Goal: Task Accomplishment & Management: Use online tool/utility

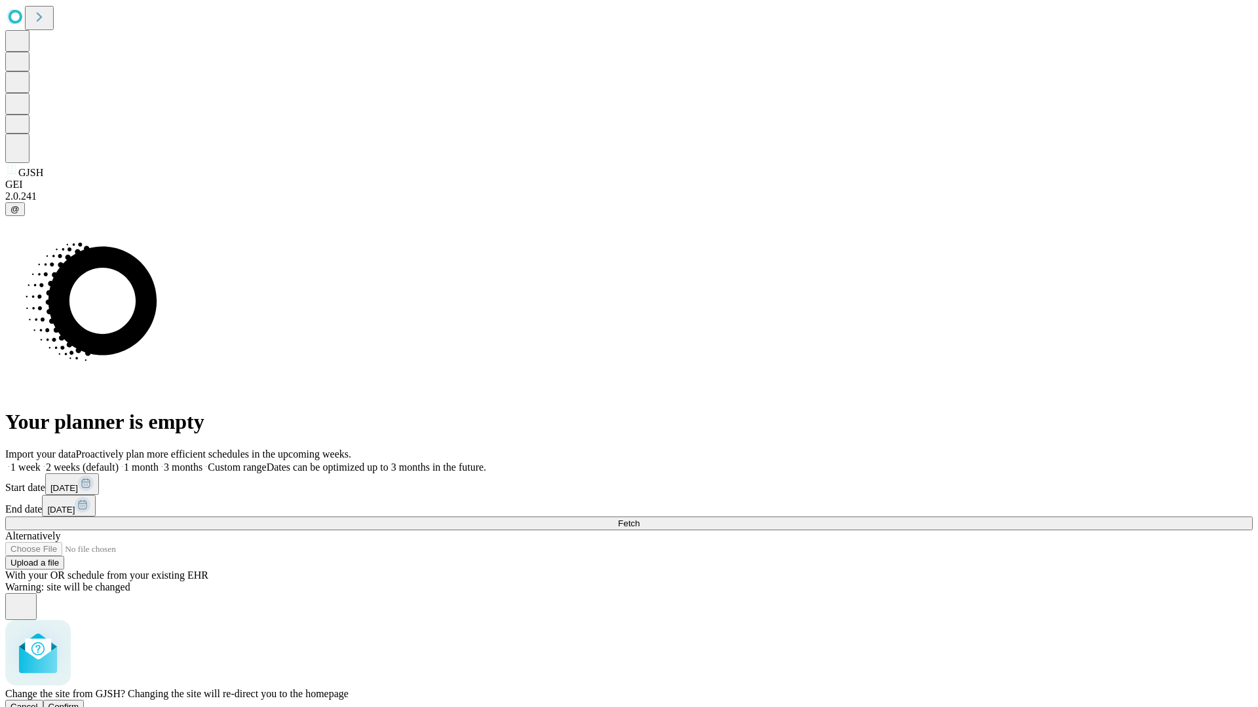
click at [79, 702] on span "Confirm" at bounding box center [63, 707] width 31 height 10
click at [119, 462] on label "2 weeks (default)" at bounding box center [80, 467] width 78 height 11
click at [639, 519] on span "Fetch" at bounding box center [629, 524] width 22 height 10
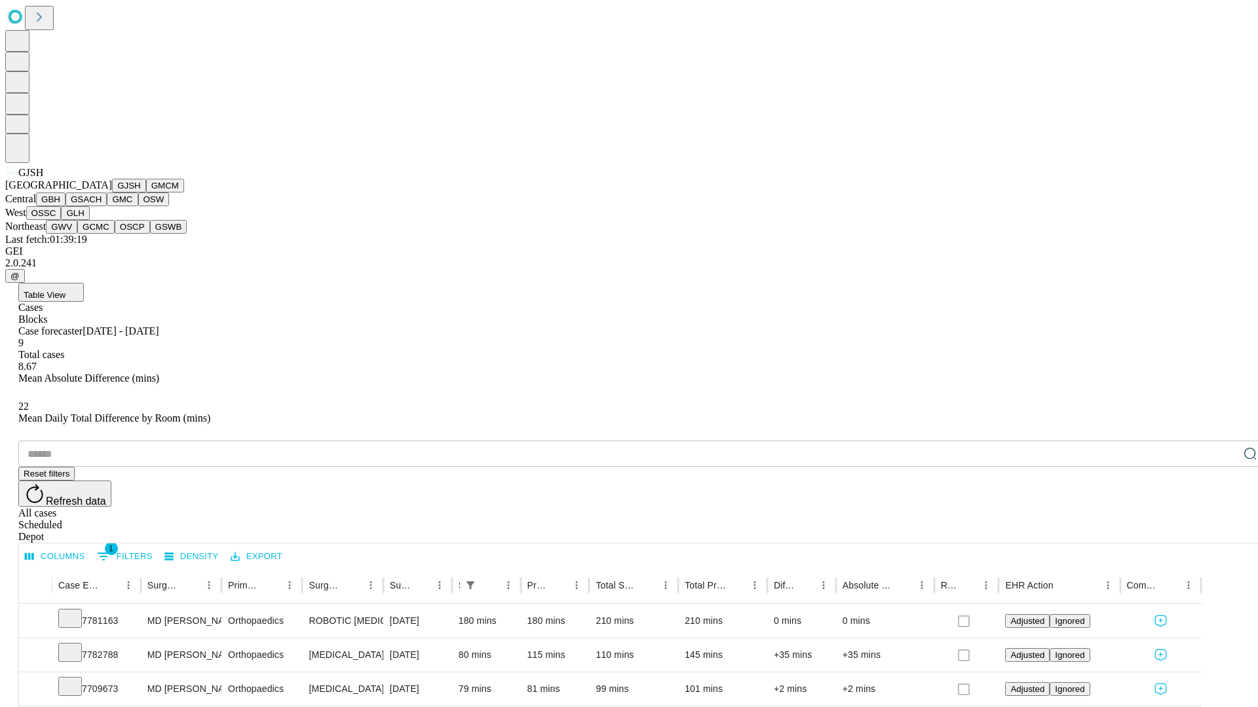
click at [146, 193] on button "GMCM" at bounding box center [165, 186] width 38 height 14
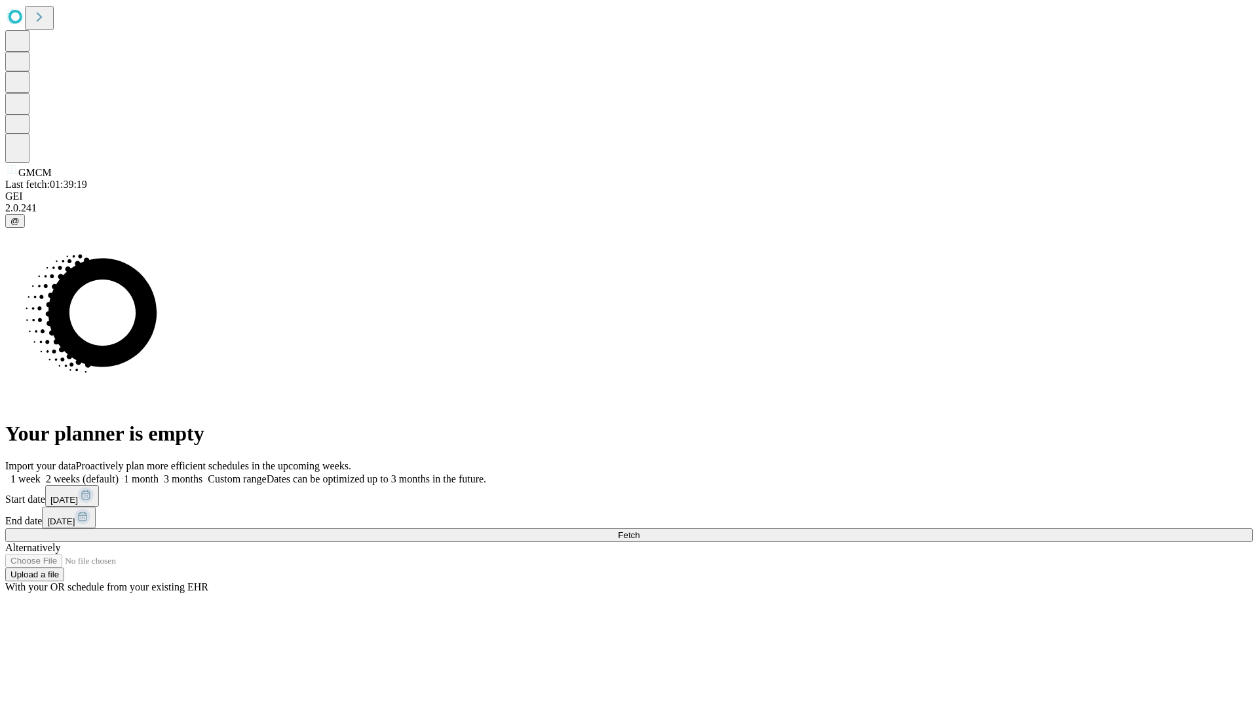
click at [119, 474] on label "2 weeks (default)" at bounding box center [80, 479] width 78 height 11
click at [639, 531] on span "Fetch" at bounding box center [629, 536] width 22 height 10
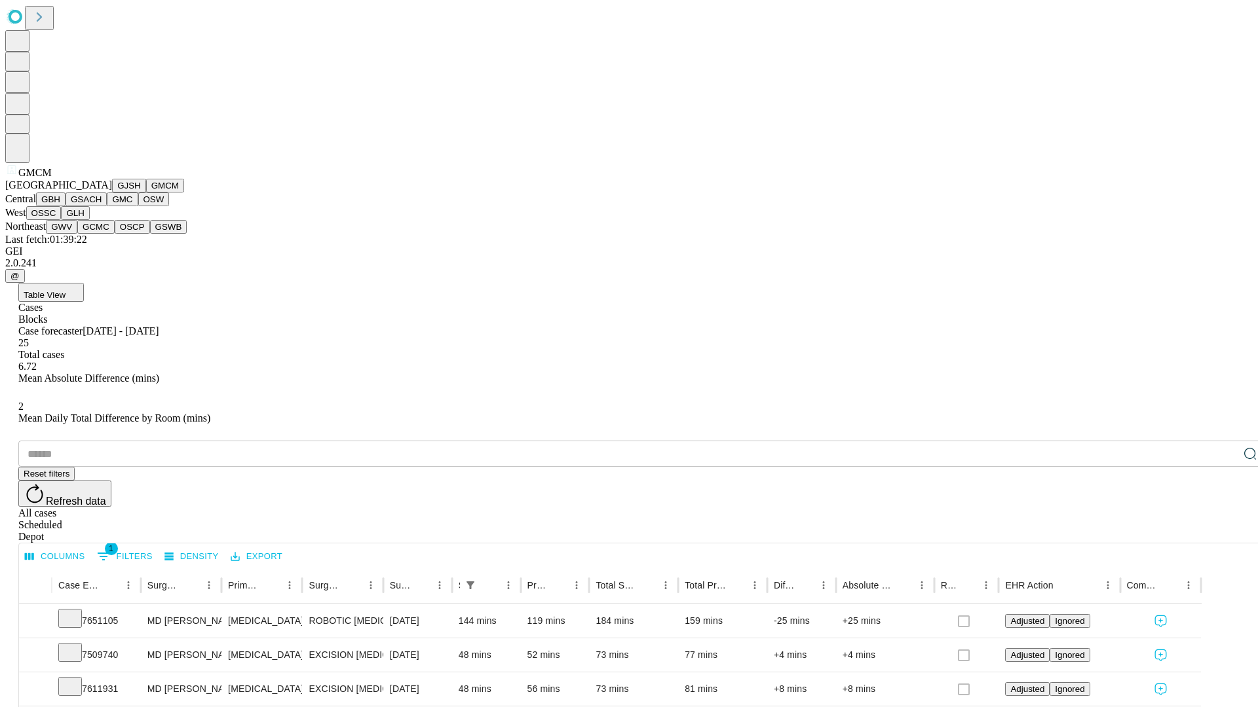
click at [65, 206] on button "GBH" at bounding box center [50, 200] width 29 height 14
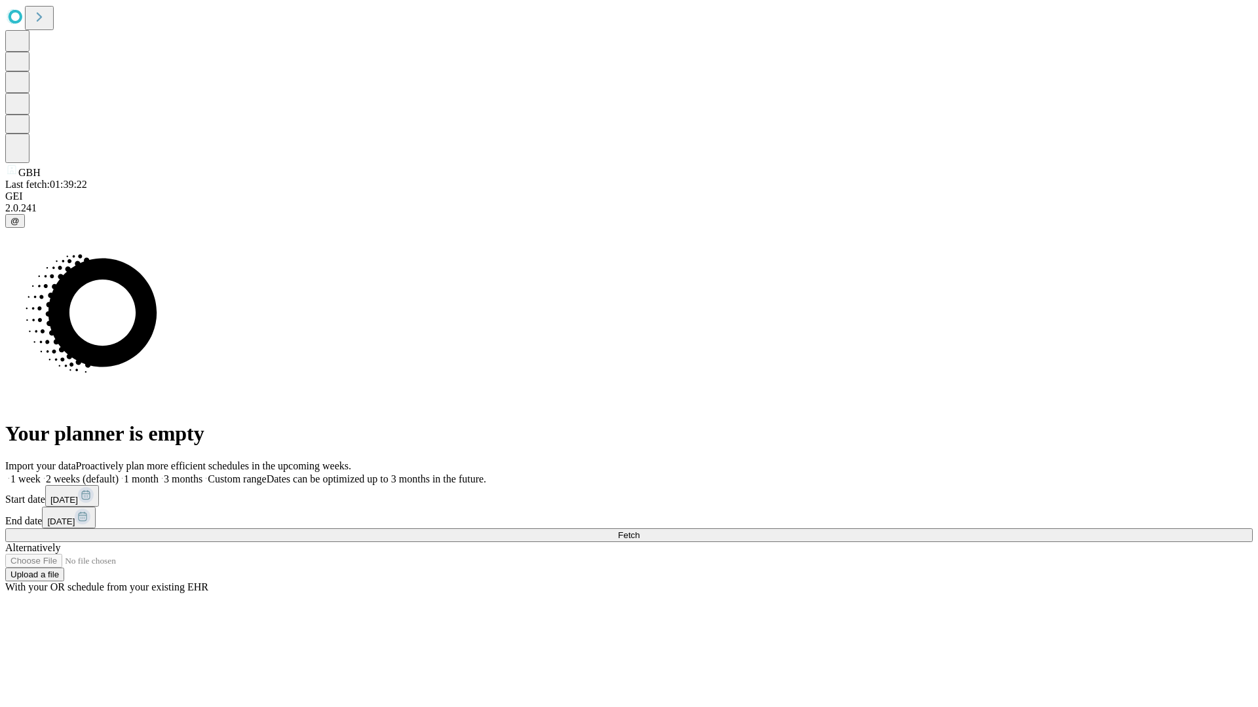
click at [119, 474] on label "2 weeks (default)" at bounding box center [80, 479] width 78 height 11
click at [639, 531] on span "Fetch" at bounding box center [629, 536] width 22 height 10
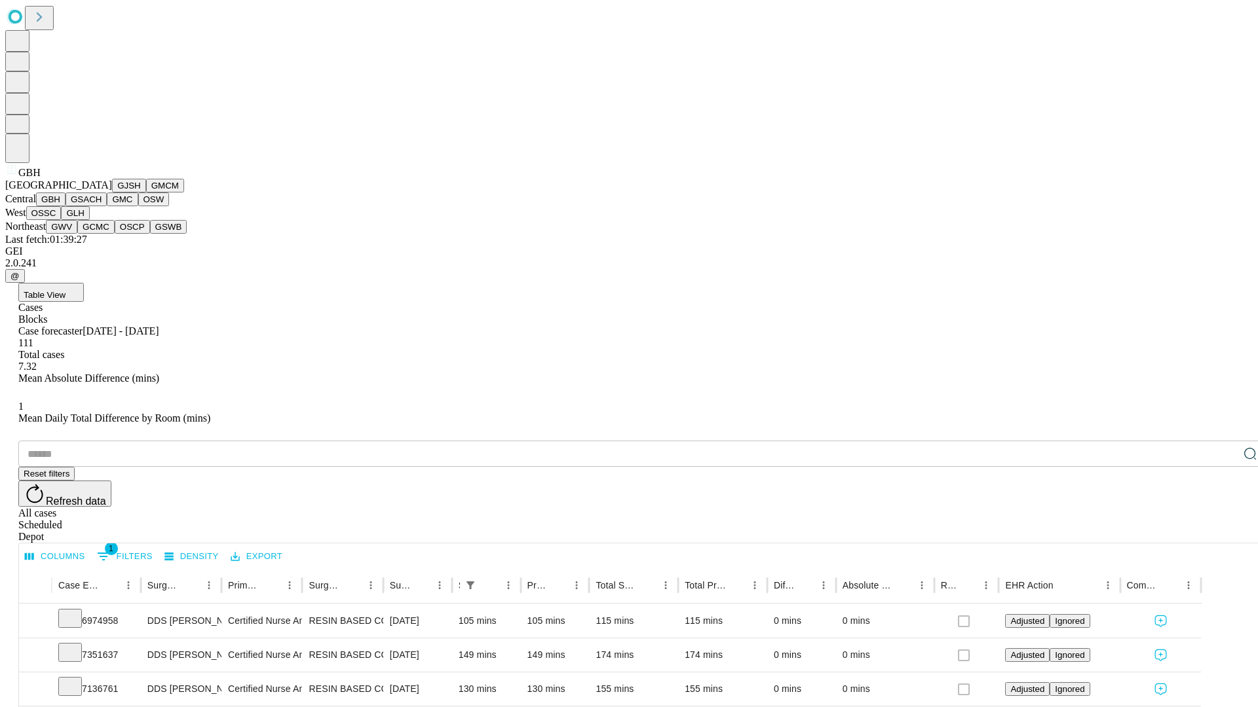
click at [102, 206] on button "GSACH" at bounding box center [85, 200] width 41 height 14
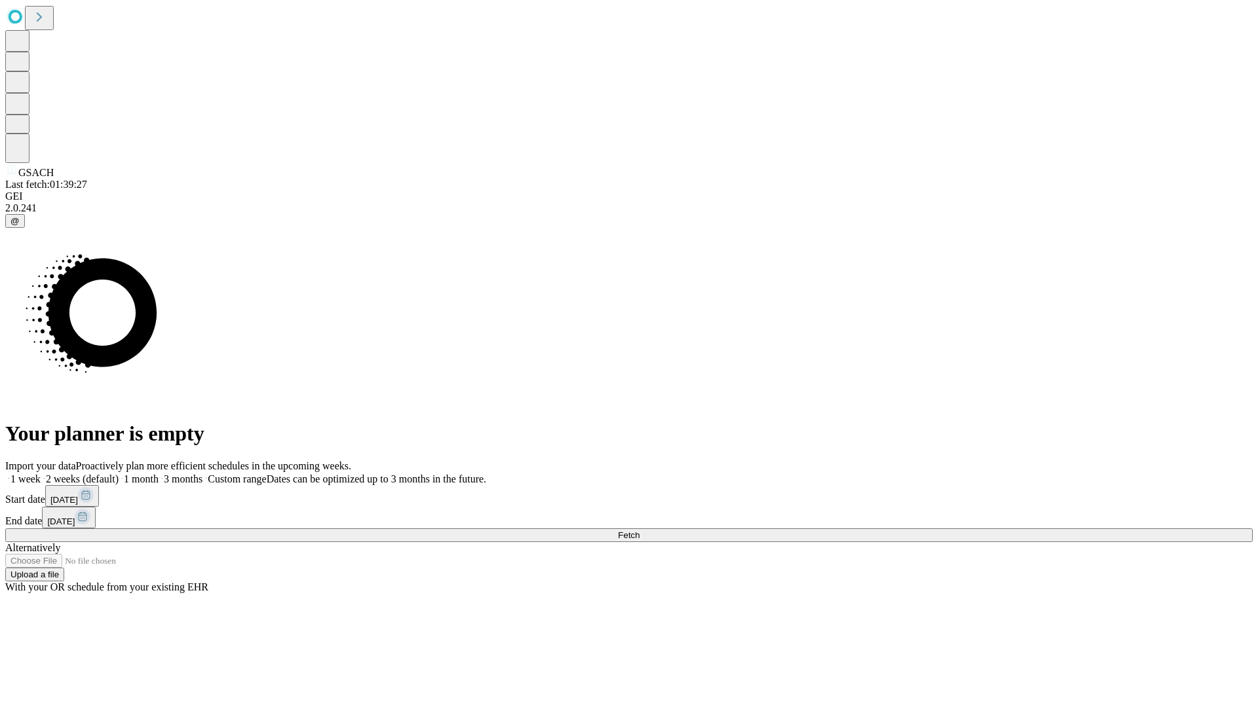
click at [639, 531] on span "Fetch" at bounding box center [629, 536] width 22 height 10
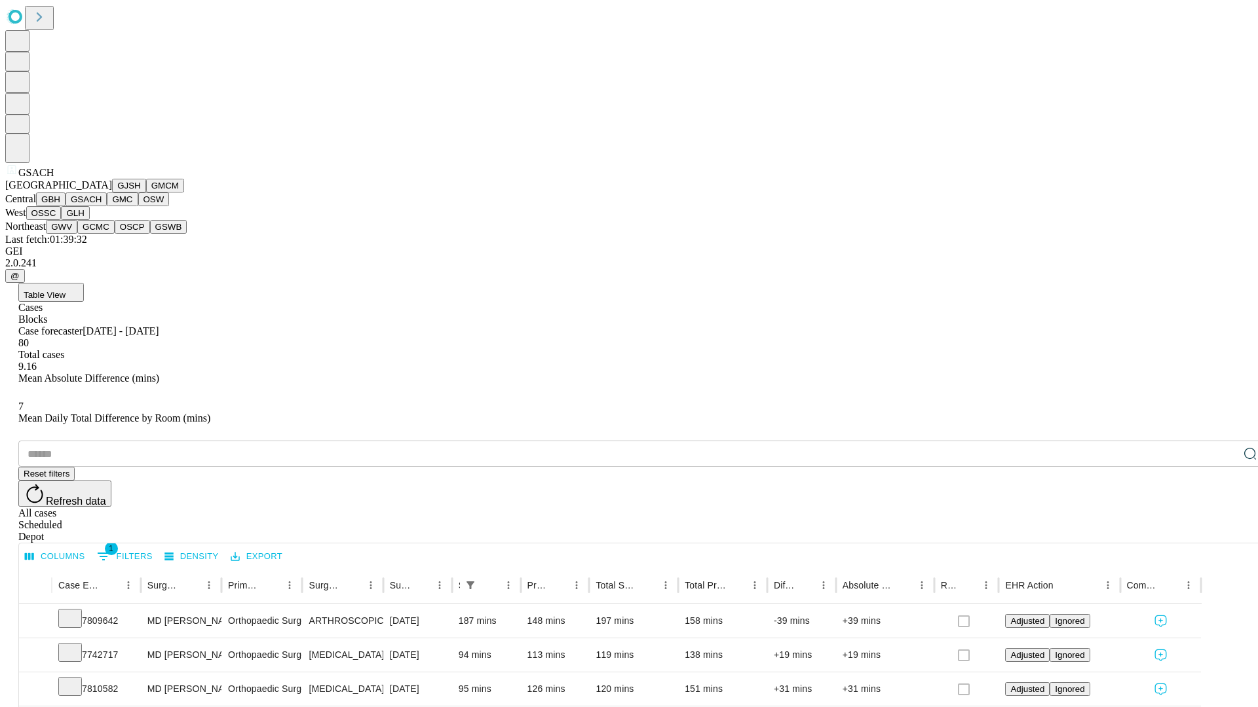
click at [107, 206] on button "GMC" at bounding box center [122, 200] width 31 height 14
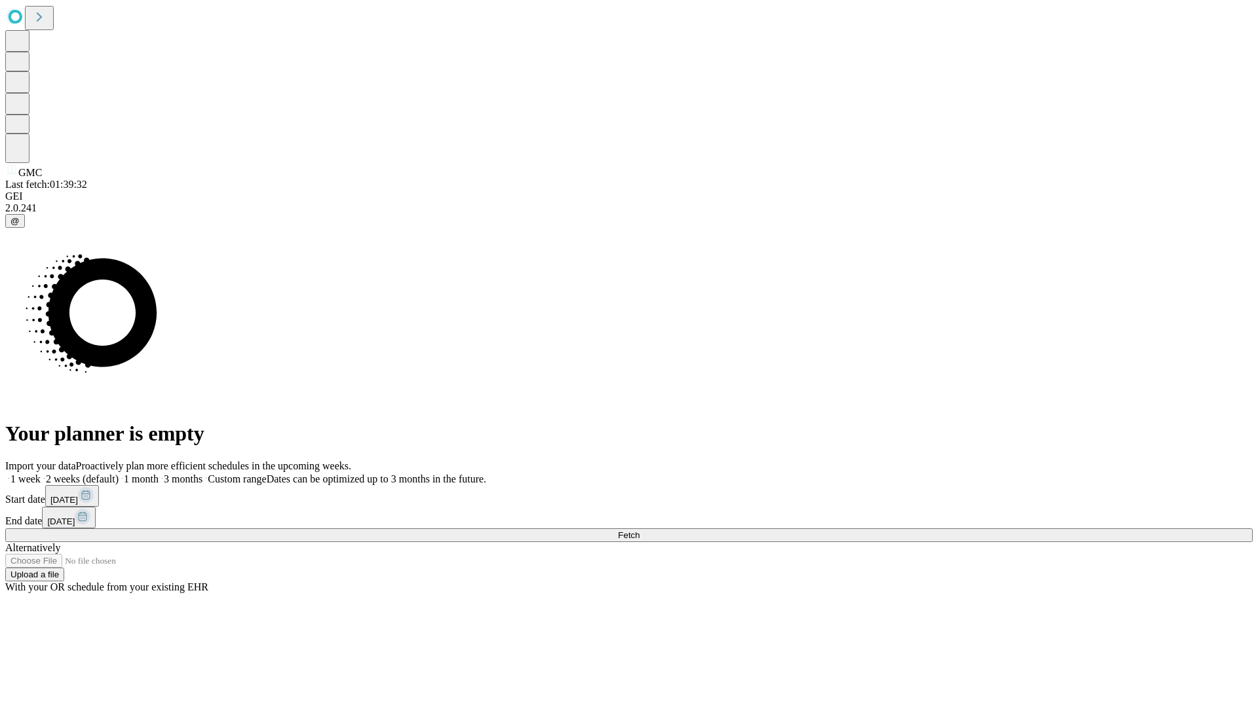
click at [119, 474] on label "2 weeks (default)" at bounding box center [80, 479] width 78 height 11
click at [639, 531] on span "Fetch" at bounding box center [629, 536] width 22 height 10
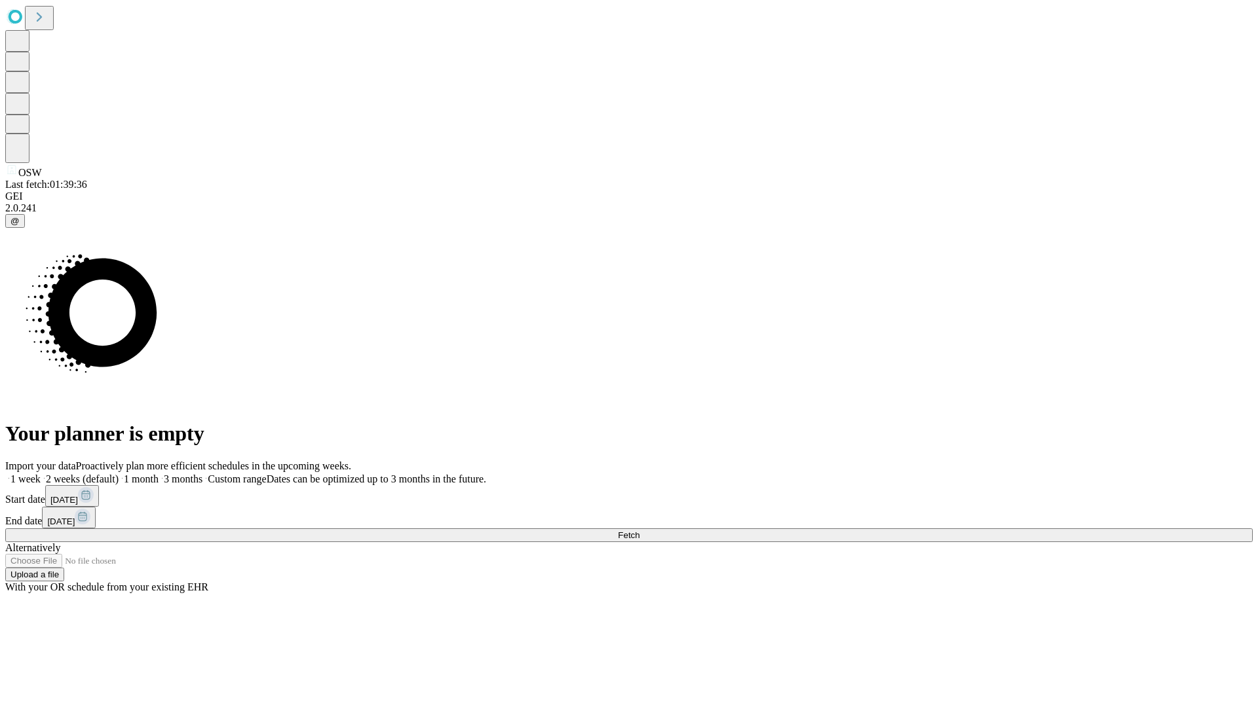
click at [119, 474] on label "2 weeks (default)" at bounding box center [80, 479] width 78 height 11
click at [639, 531] on span "Fetch" at bounding box center [629, 536] width 22 height 10
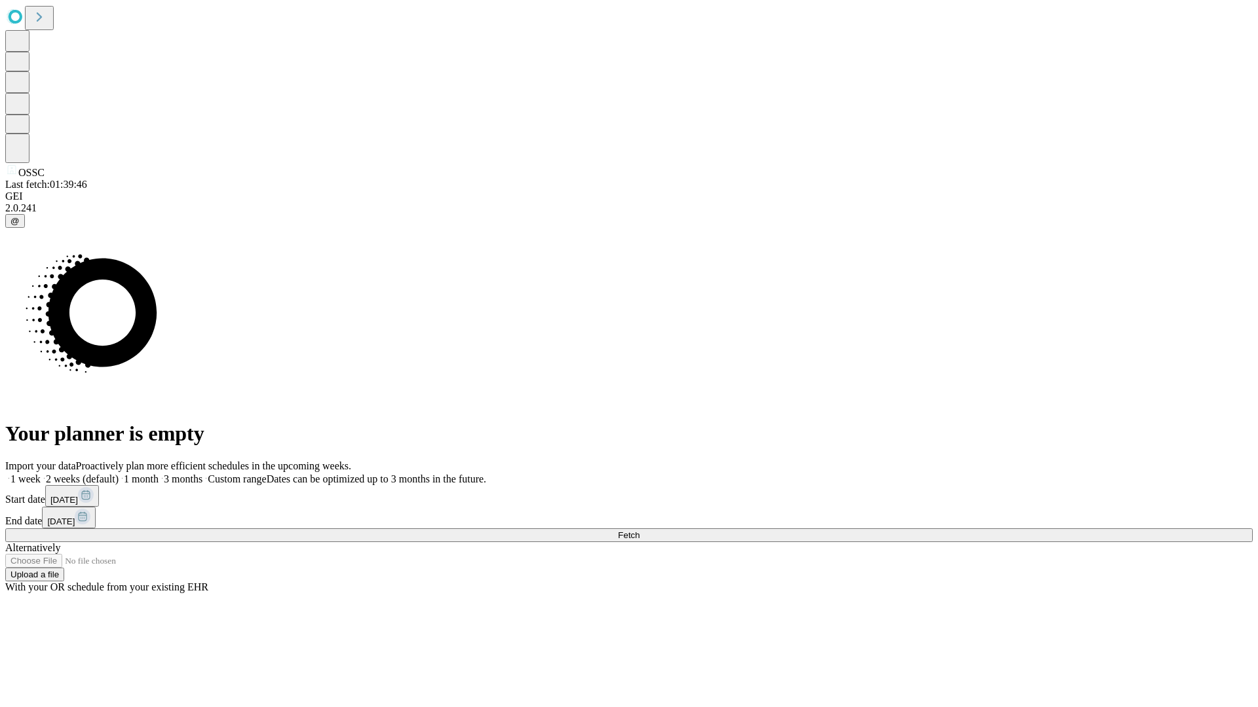
click at [639, 531] on span "Fetch" at bounding box center [629, 536] width 22 height 10
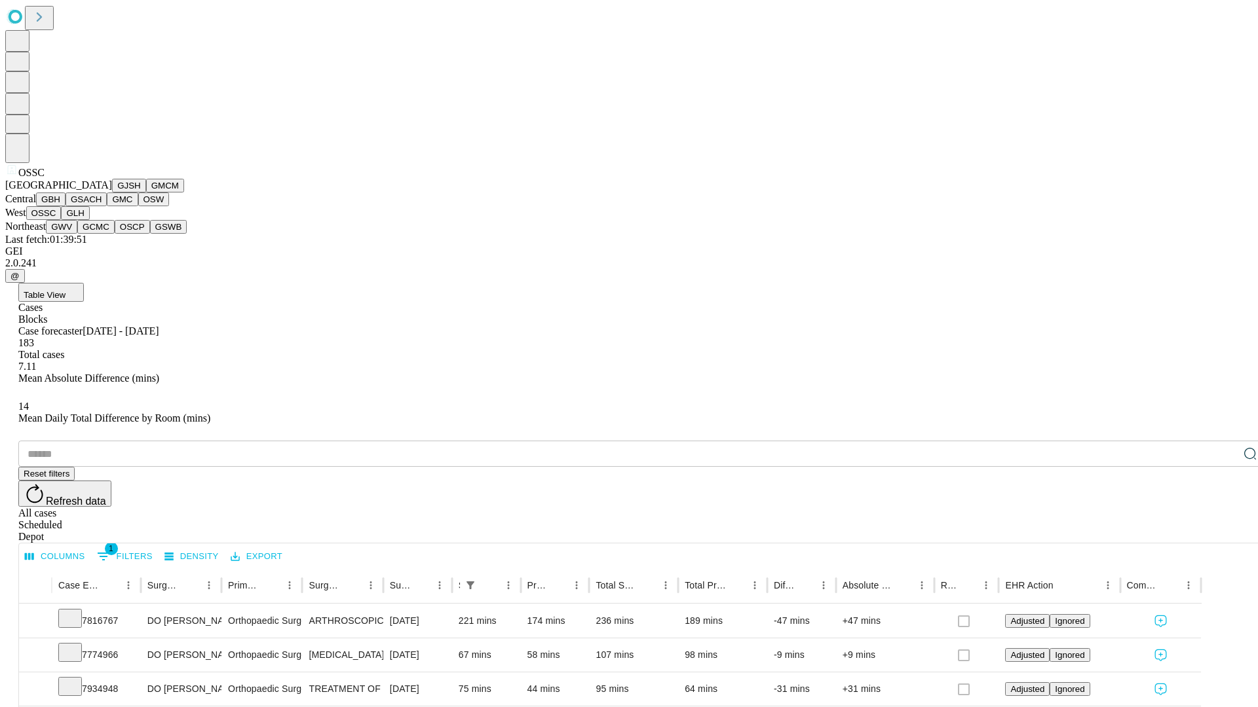
click at [89, 220] on button "GLH" at bounding box center [75, 213] width 28 height 14
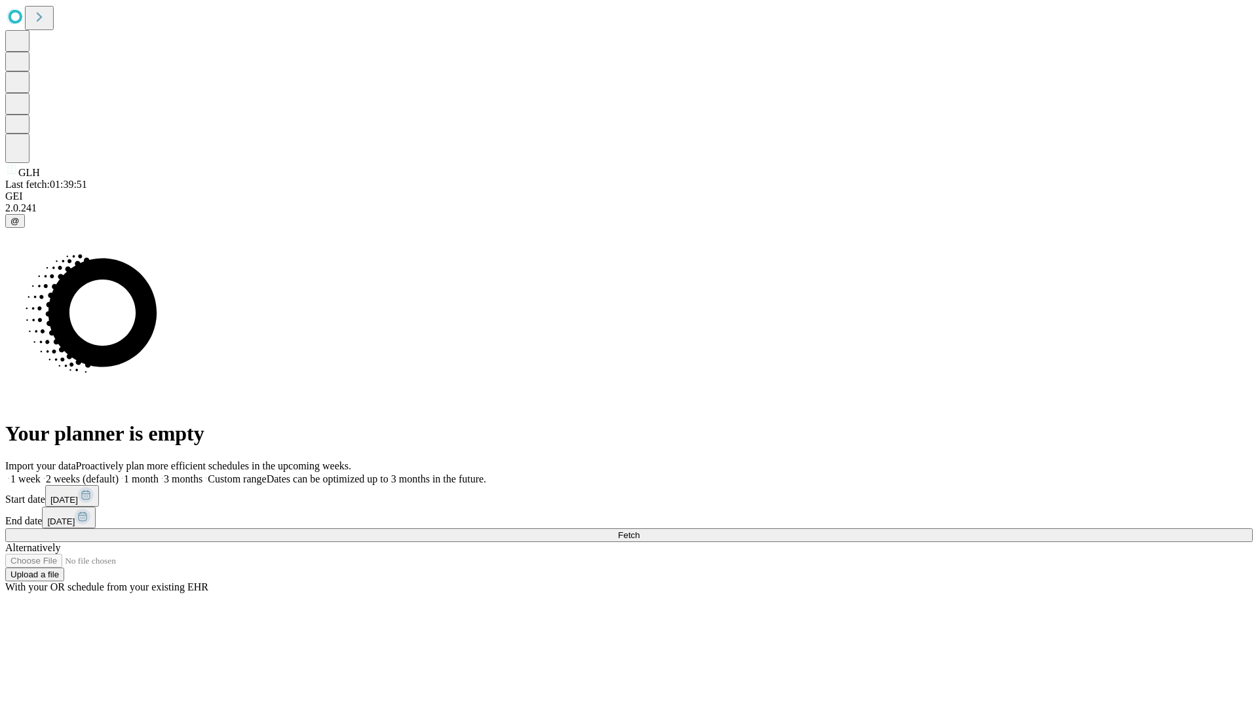
click at [119, 474] on label "2 weeks (default)" at bounding box center [80, 479] width 78 height 11
click at [639, 531] on span "Fetch" at bounding box center [629, 536] width 22 height 10
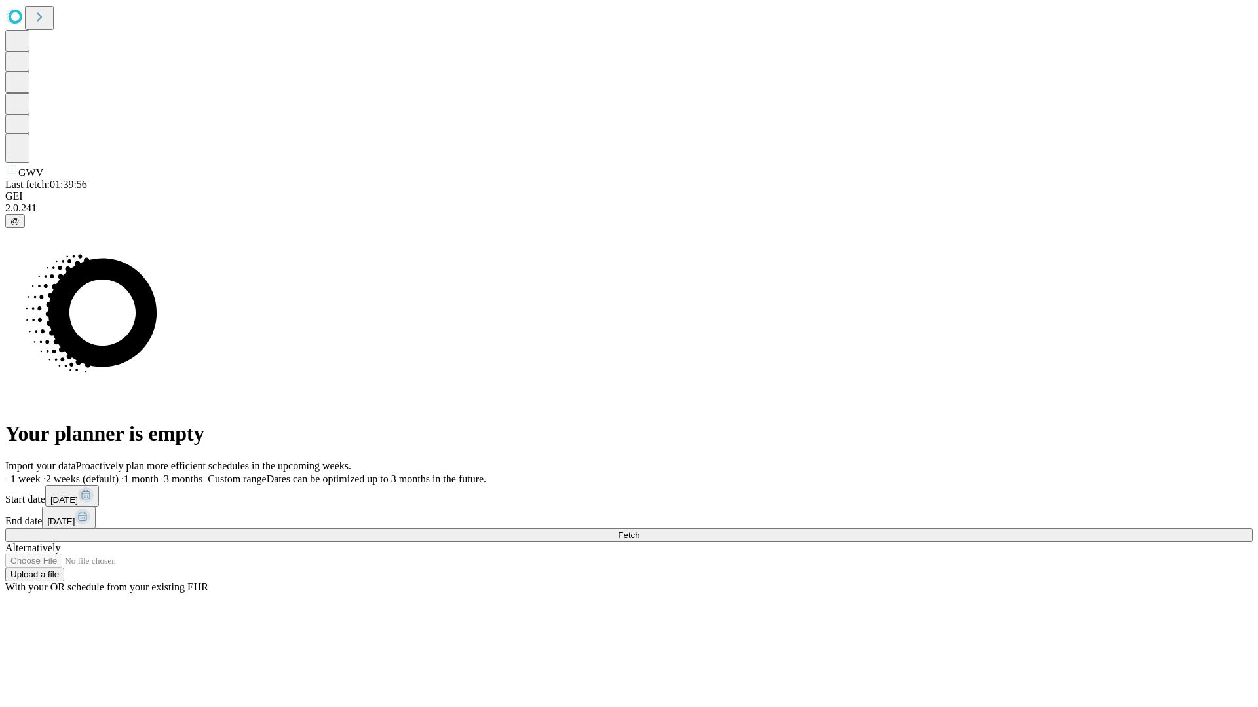
click at [119, 474] on label "2 weeks (default)" at bounding box center [80, 479] width 78 height 11
click at [639, 531] on span "Fetch" at bounding box center [629, 536] width 22 height 10
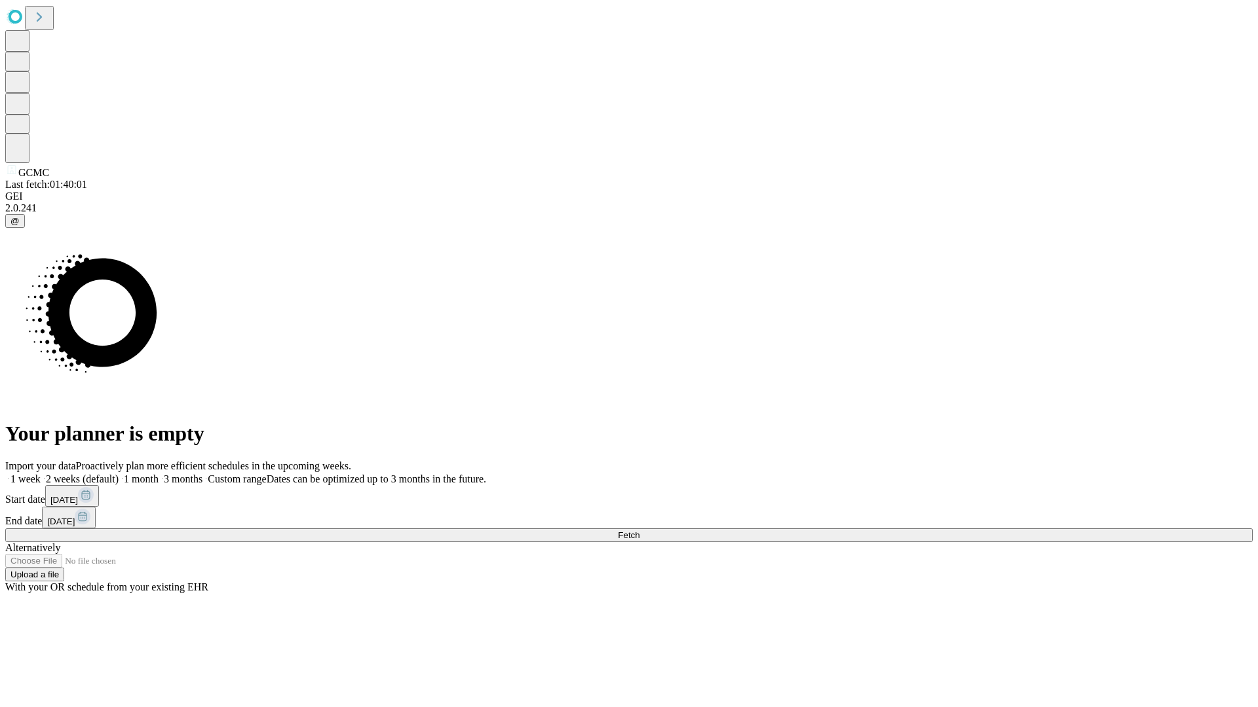
click at [119, 474] on label "2 weeks (default)" at bounding box center [80, 479] width 78 height 11
click at [639, 531] on span "Fetch" at bounding box center [629, 536] width 22 height 10
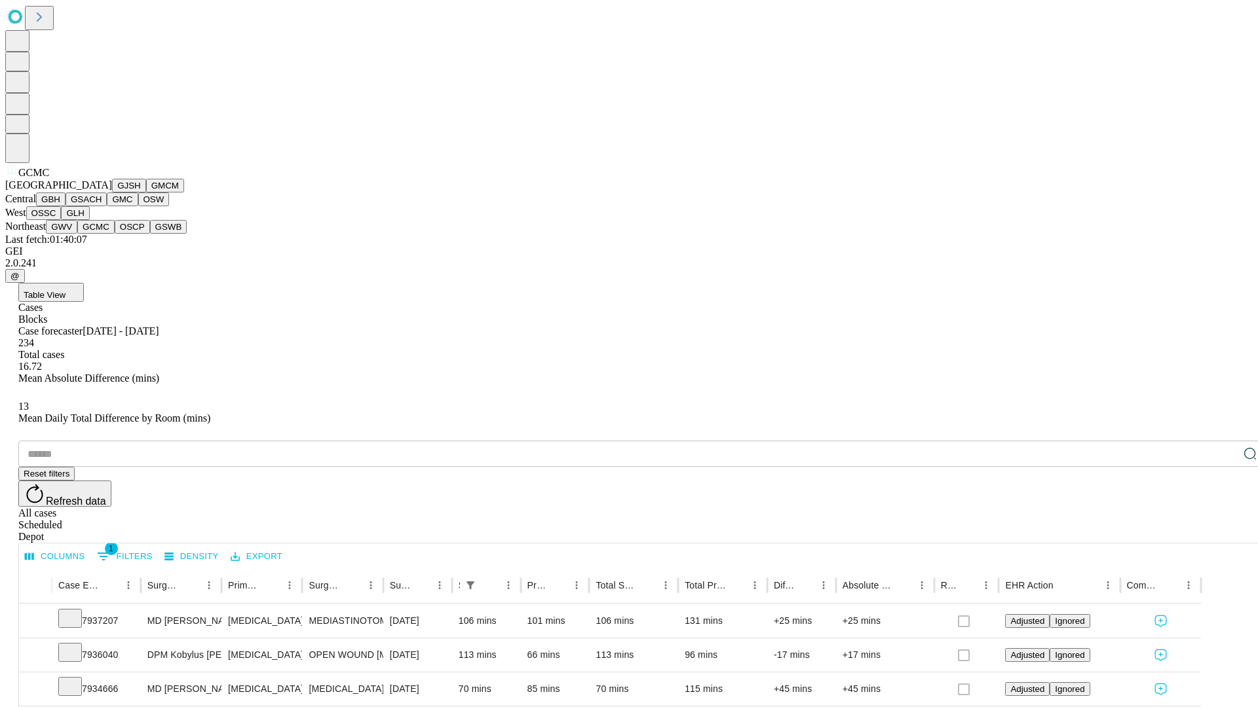
click at [115, 234] on button "OSCP" at bounding box center [132, 227] width 35 height 14
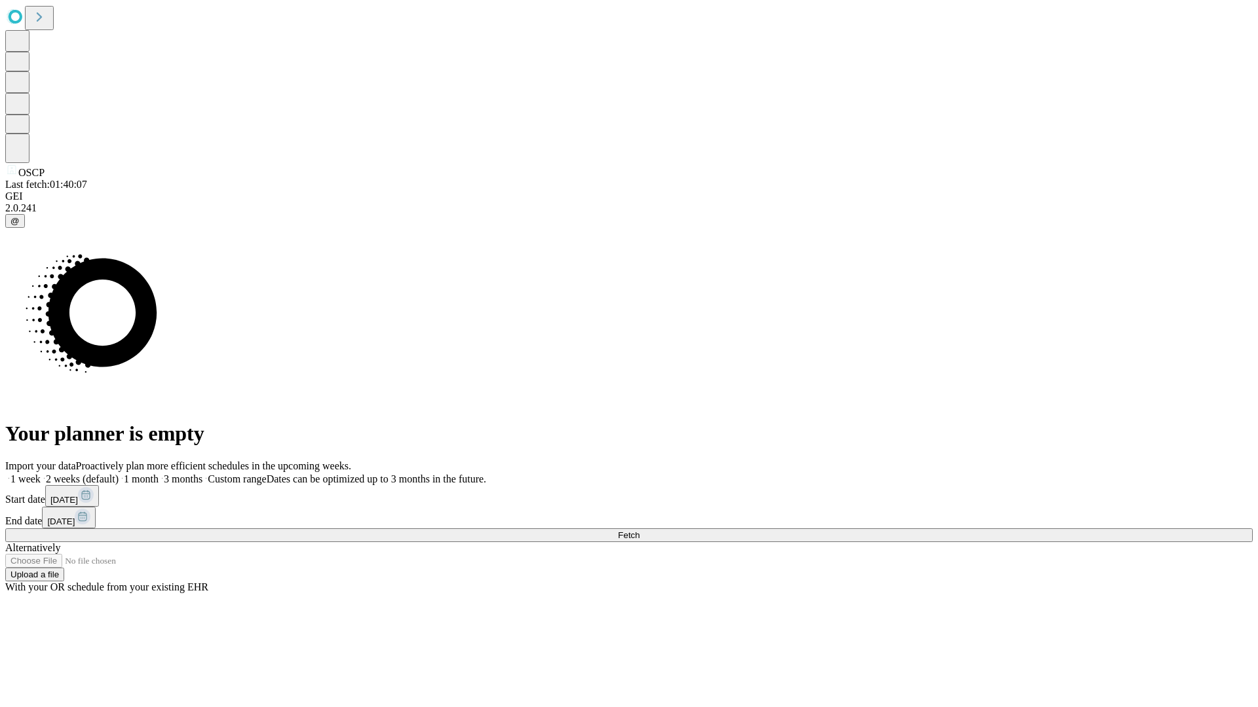
click at [119, 474] on label "2 weeks (default)" at bounding box center [80, 479] width 78 height 11
click at [639, 531] on span "Fetch" at bounding box center [629, 536] width 22 height 10
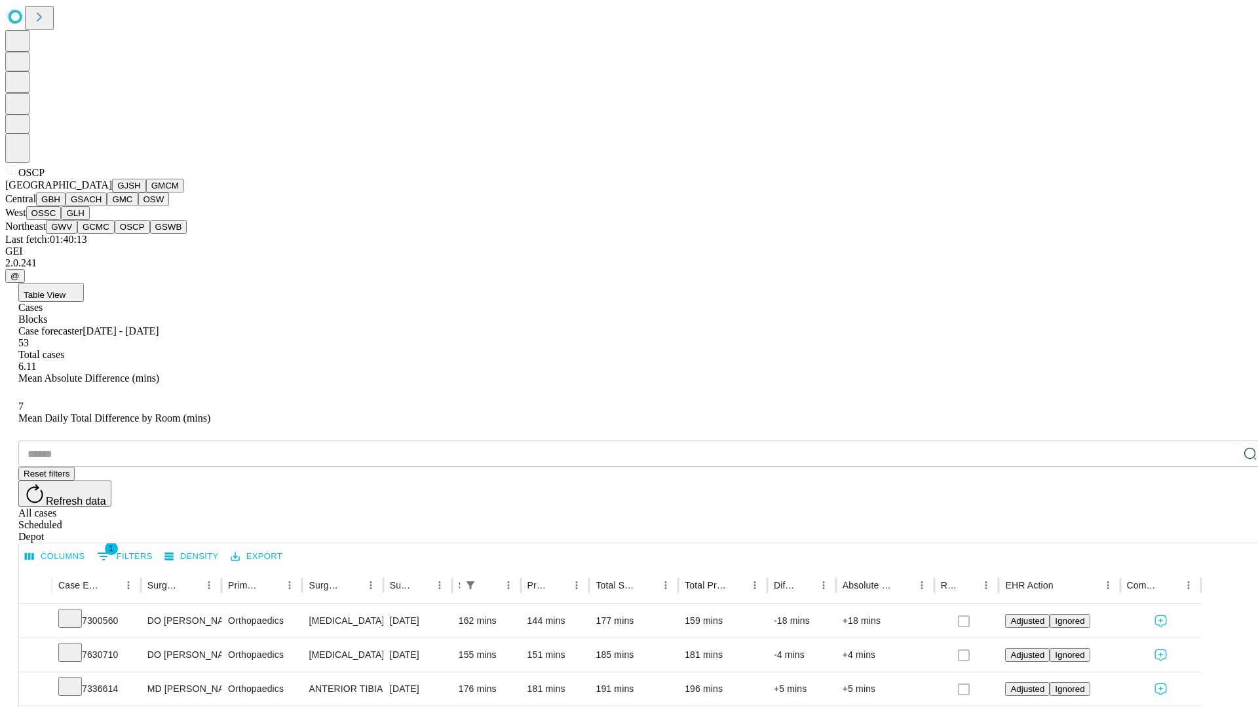
click at [150, 234] on button "GSWB" at bounding box center [168, 227] width 37 height 14
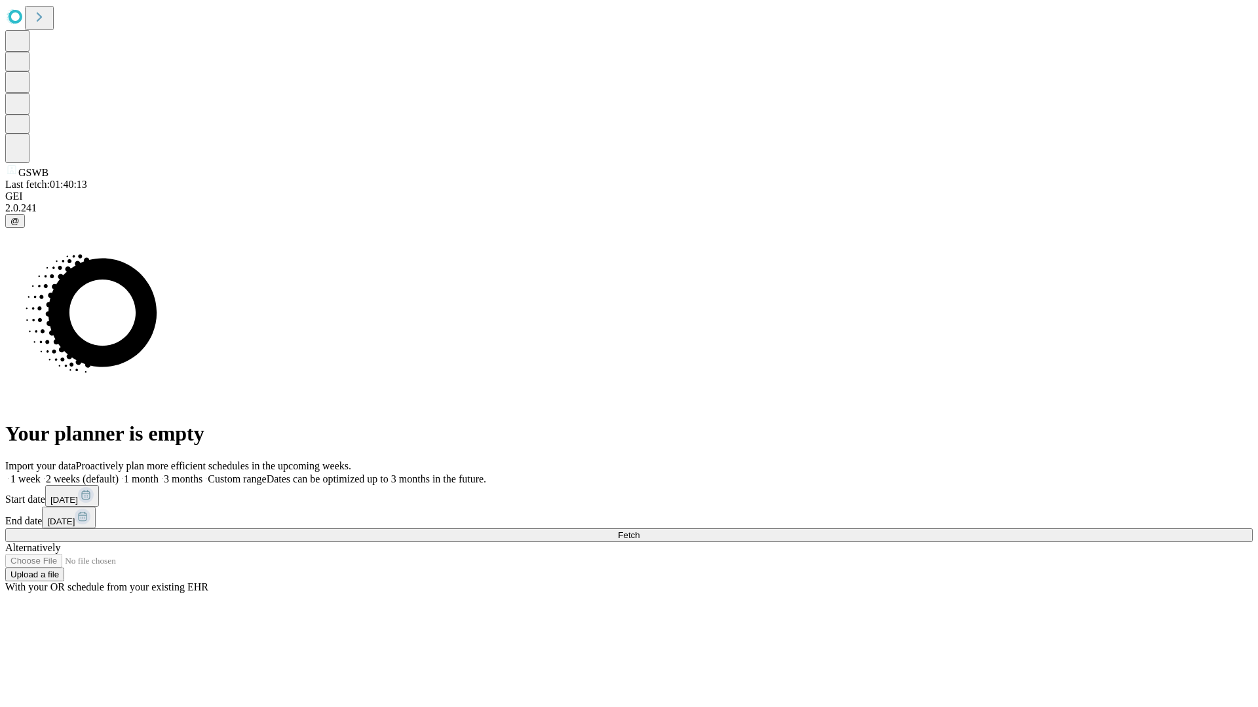
click at [119, 474] on label "2 weeks (default)" at bounding box center [80, 479] width 78 height 11
click at [639, 531] on span "Fetch" at bounding box center [629, 536] width 22 height 10
